Goal: Task Accomplishment & Management: Complete application form

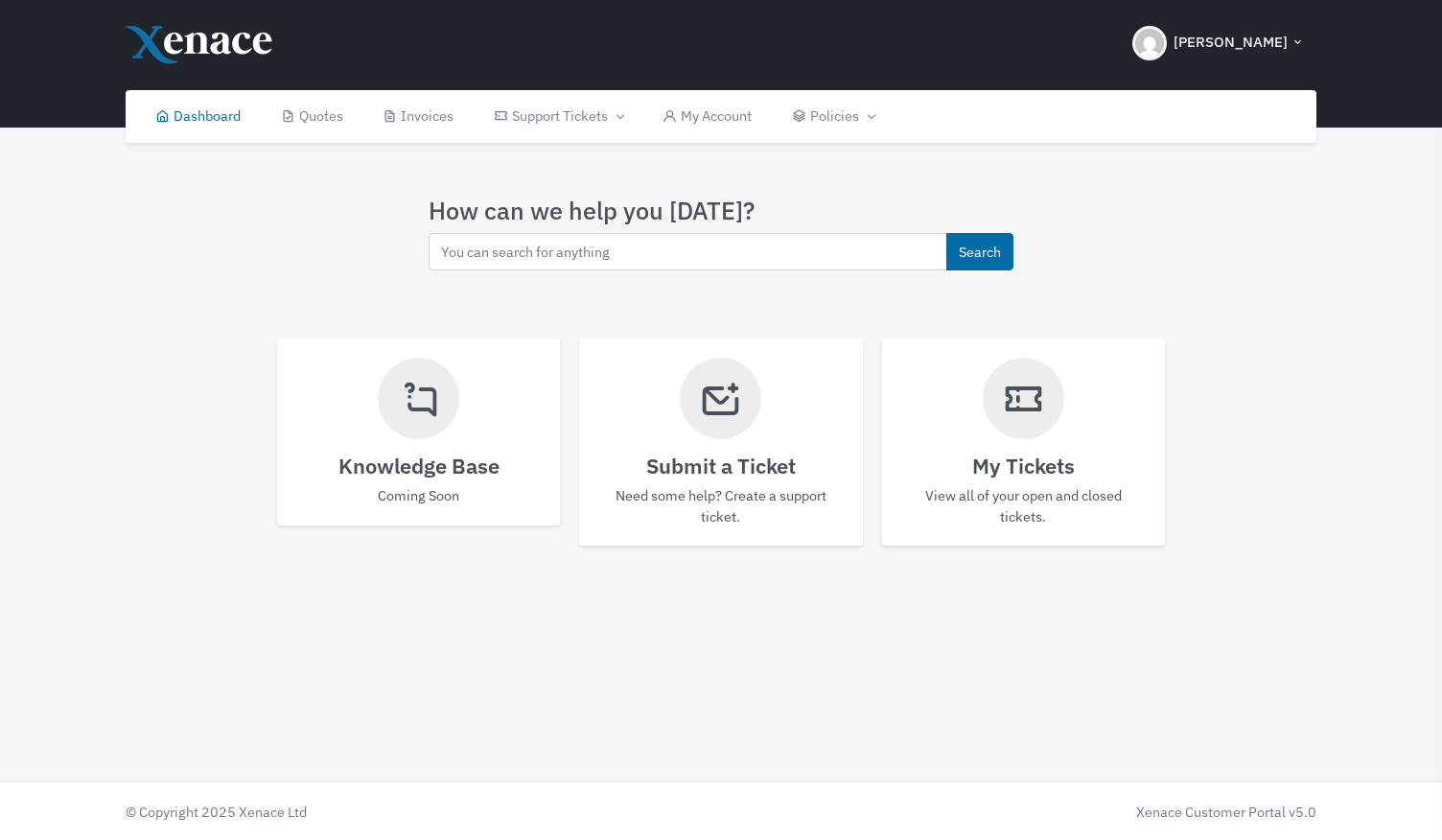
click at [729, 407] on icon at bounding box center [720, 398] width 44 height 65
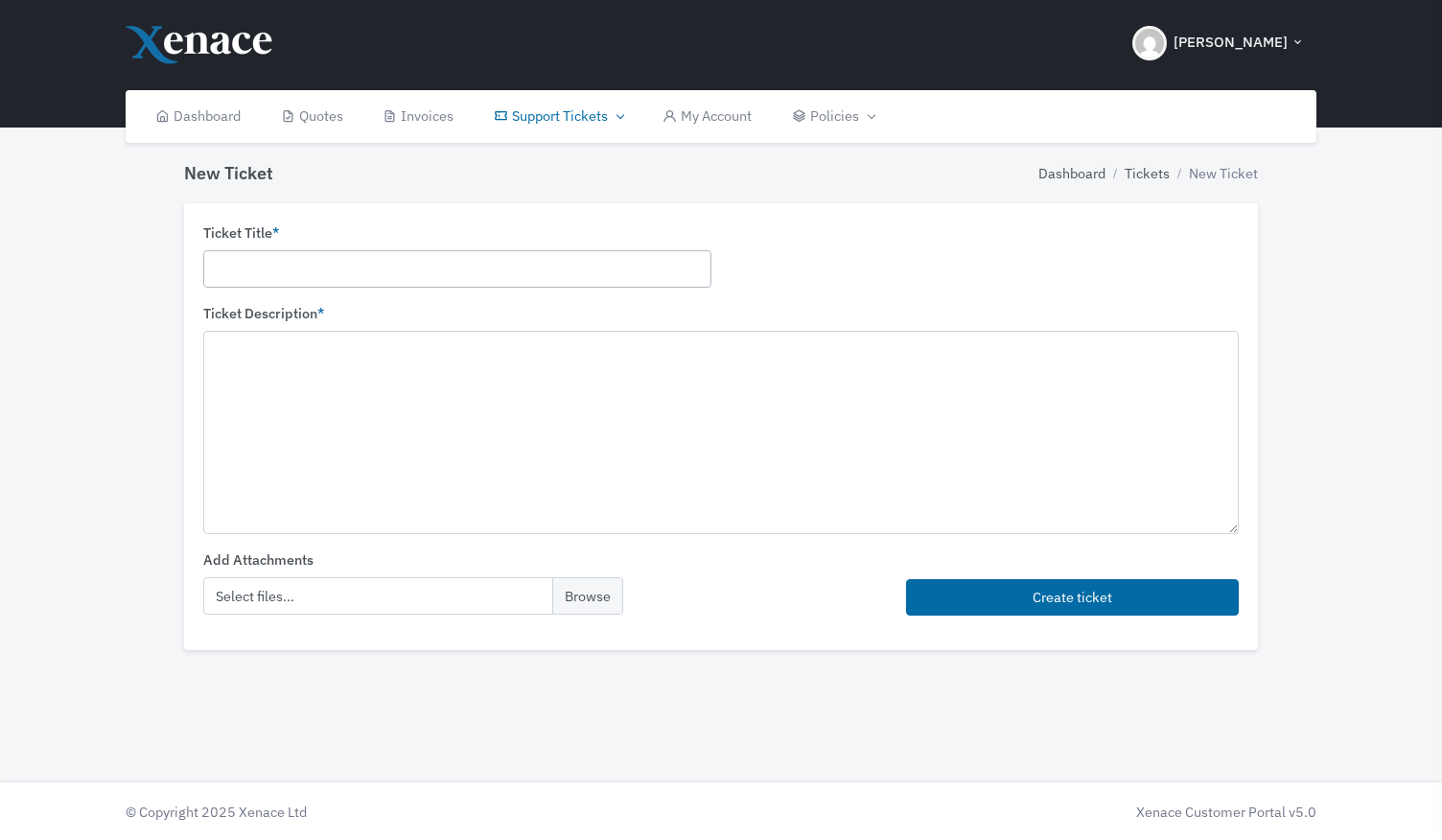
click at [320, 274] on input "text" at bounding box center [457, 269] width 508 height 38
type input "Low disk space"
click at [257, 352] on textarea at bounding box center [721, 432] width 1036 height 202
type textarea "H"
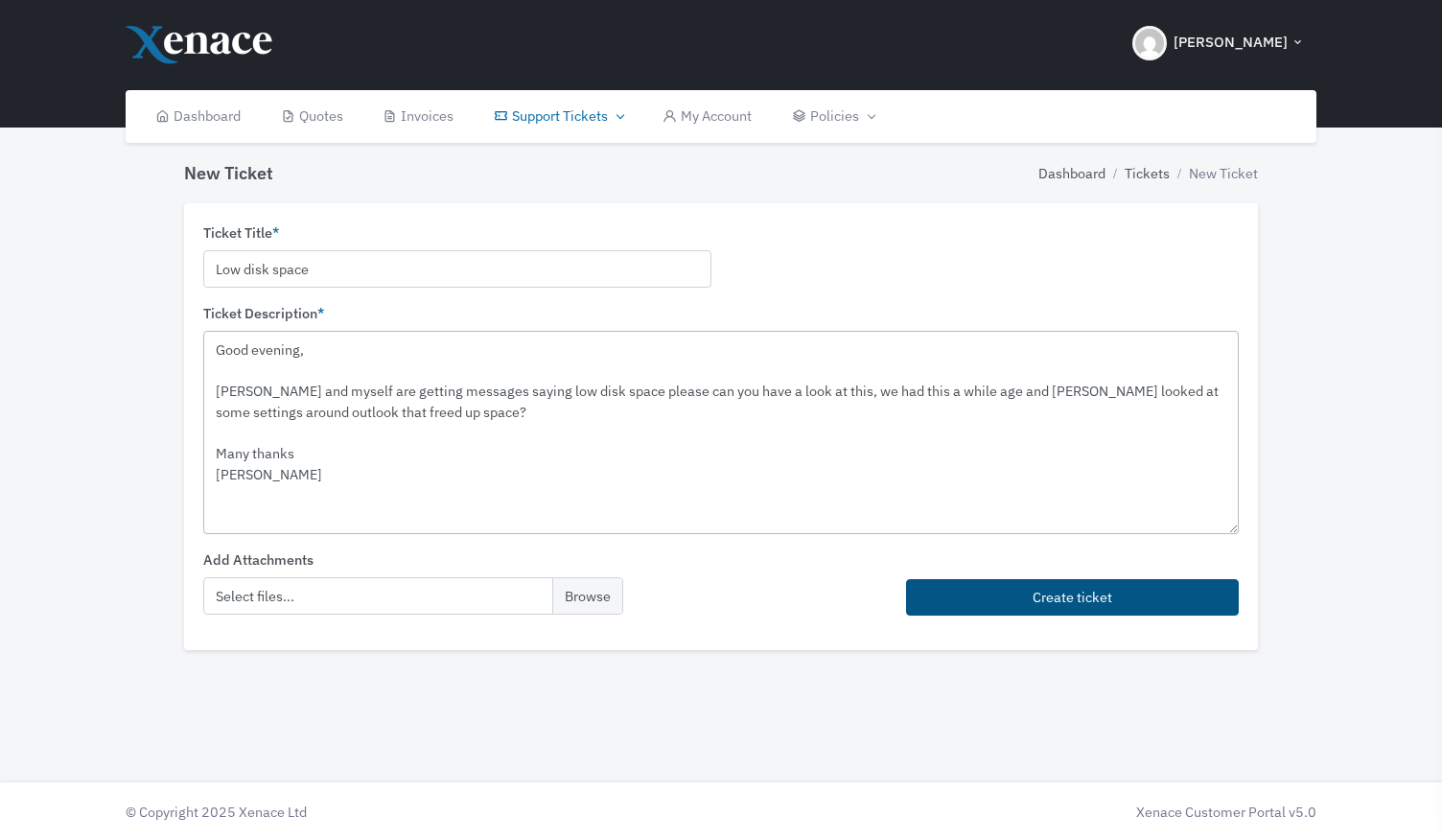
type textarea "Good evening, [PERSON_NAME] and myself are getting messages saying low disk spa…"
click at [1072, 591] on button "Create ticket" at bounding box center [1072, 597] width 333 height 38
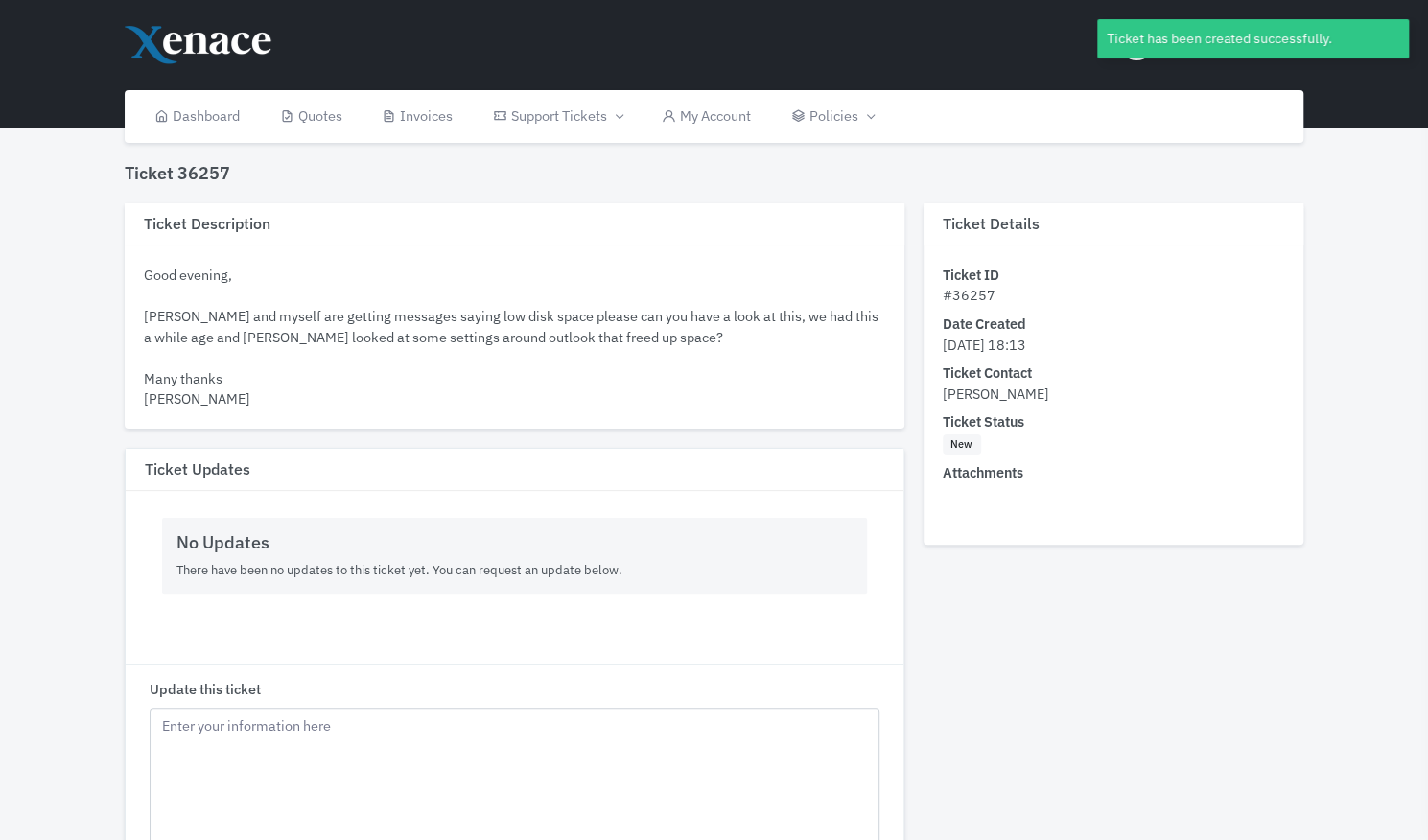
click at [1097, 55] on div at bounding box center [1097, 56] width 0 height 3
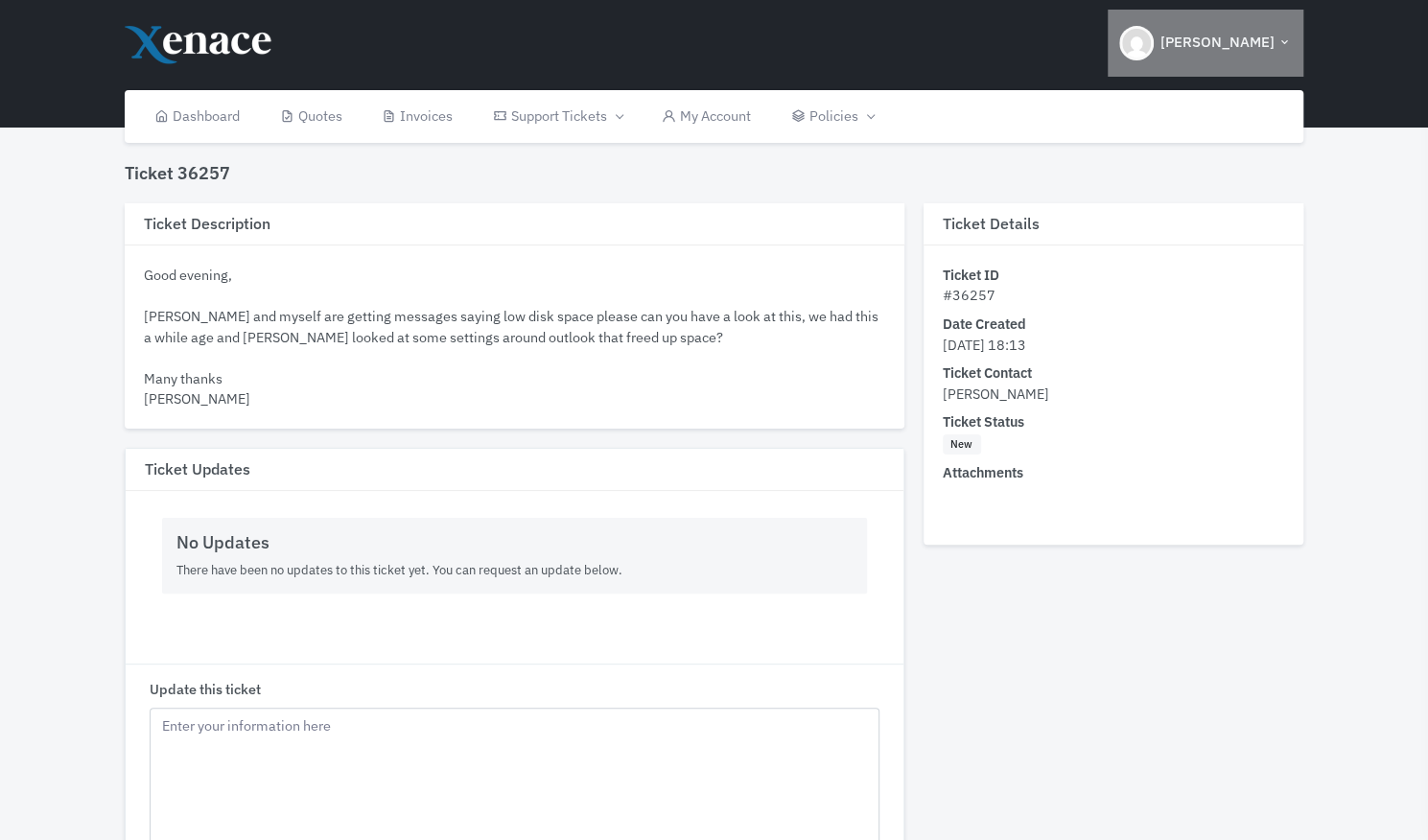
click at [1154, 55] on img "button" at bounding box center [1137, 44] width 35 height 35
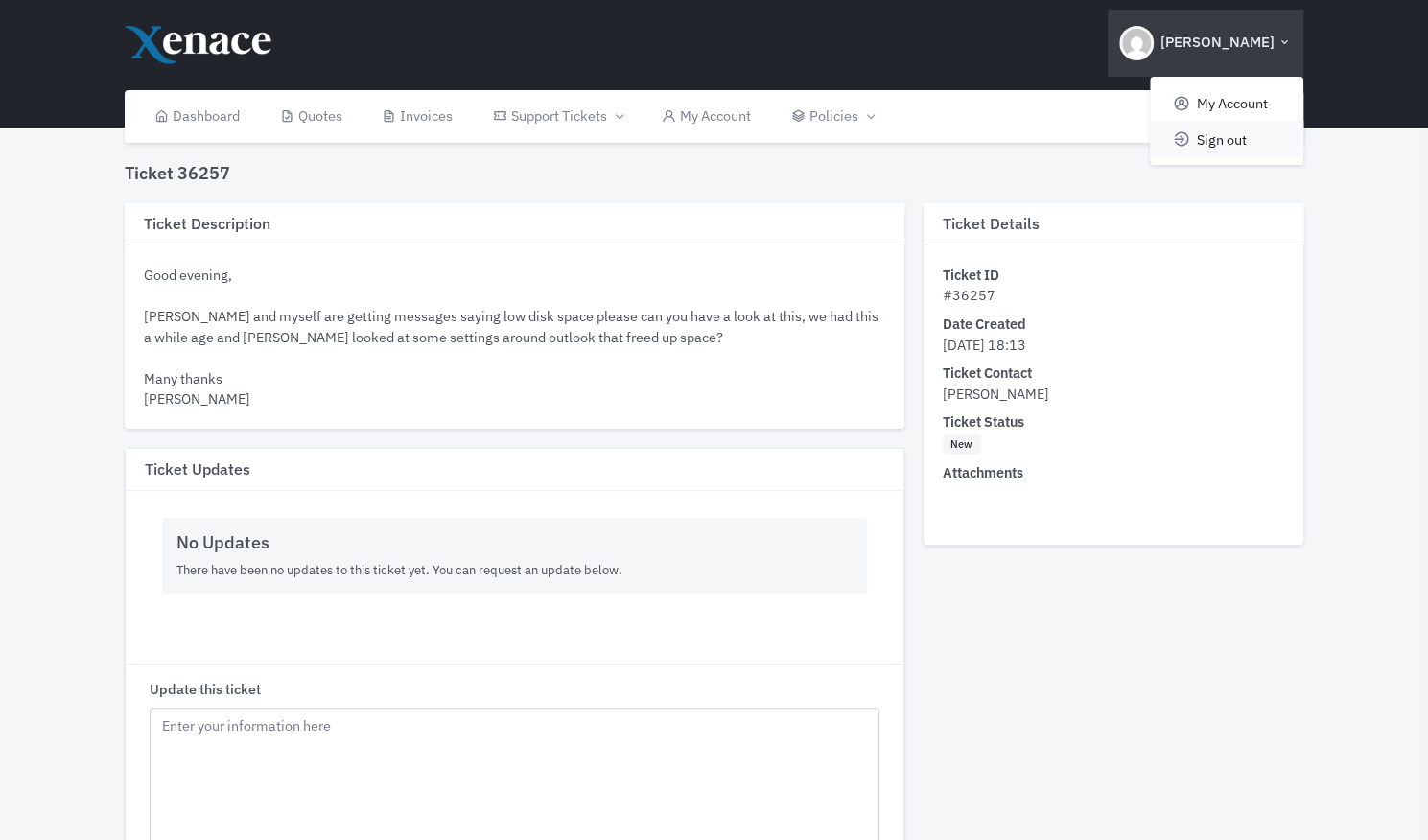
click at [1217, 135] on span "Sign out" at bounding box center [1222, 138] width 50 height 18
